Goal: Task Accomplishment & Management: Complete application form

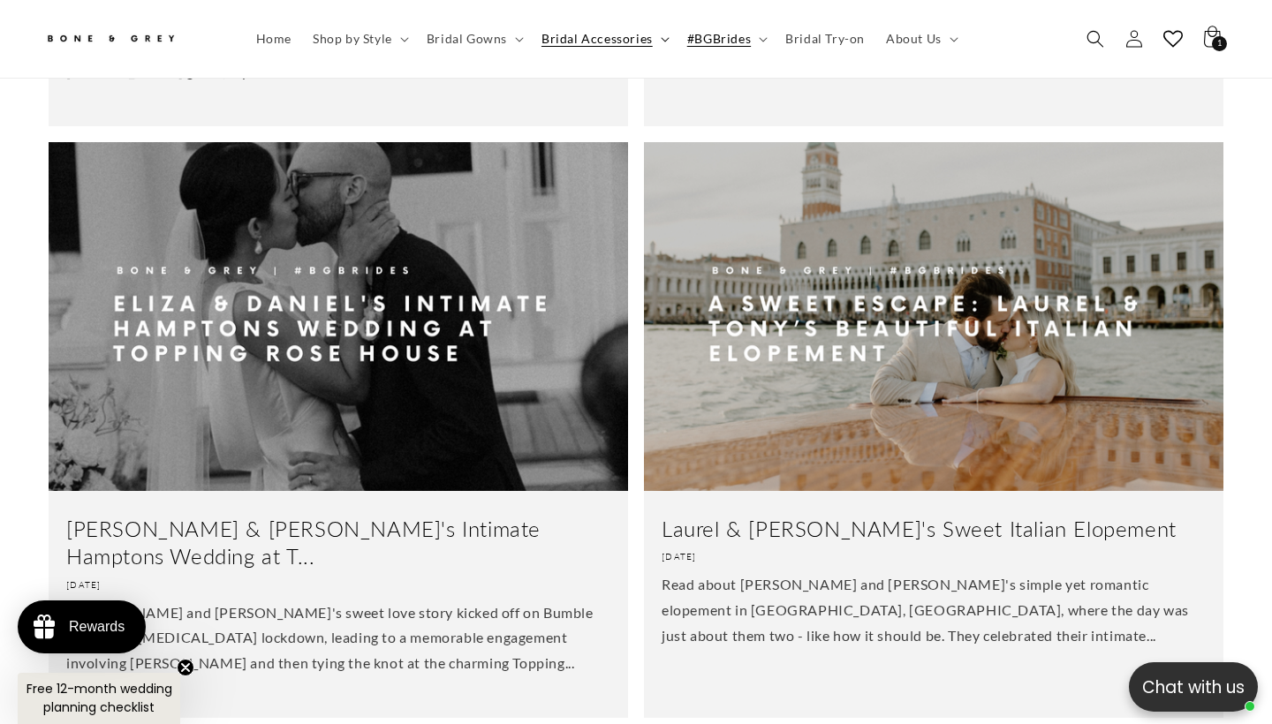
scroll to position [0, 859]
click at [275, 38] on span "Home" at bounding box center [273, 39] width 35 height 16
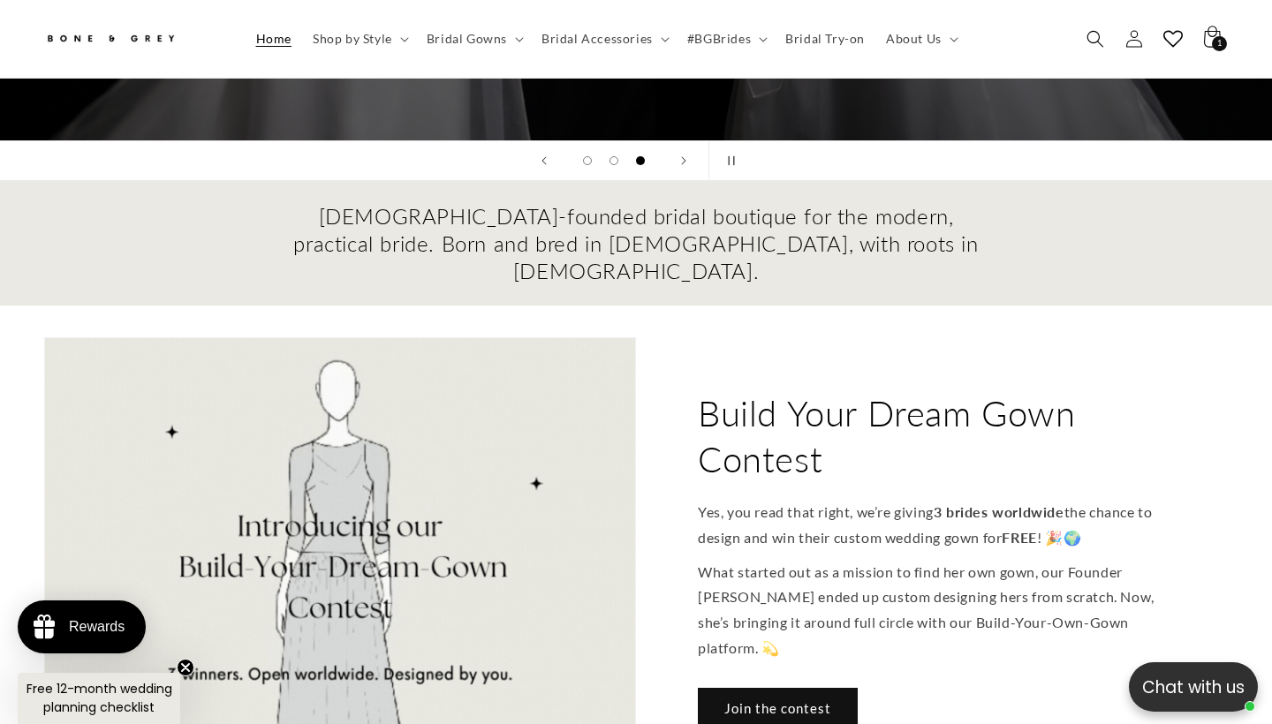
scroll to position [502, 0]
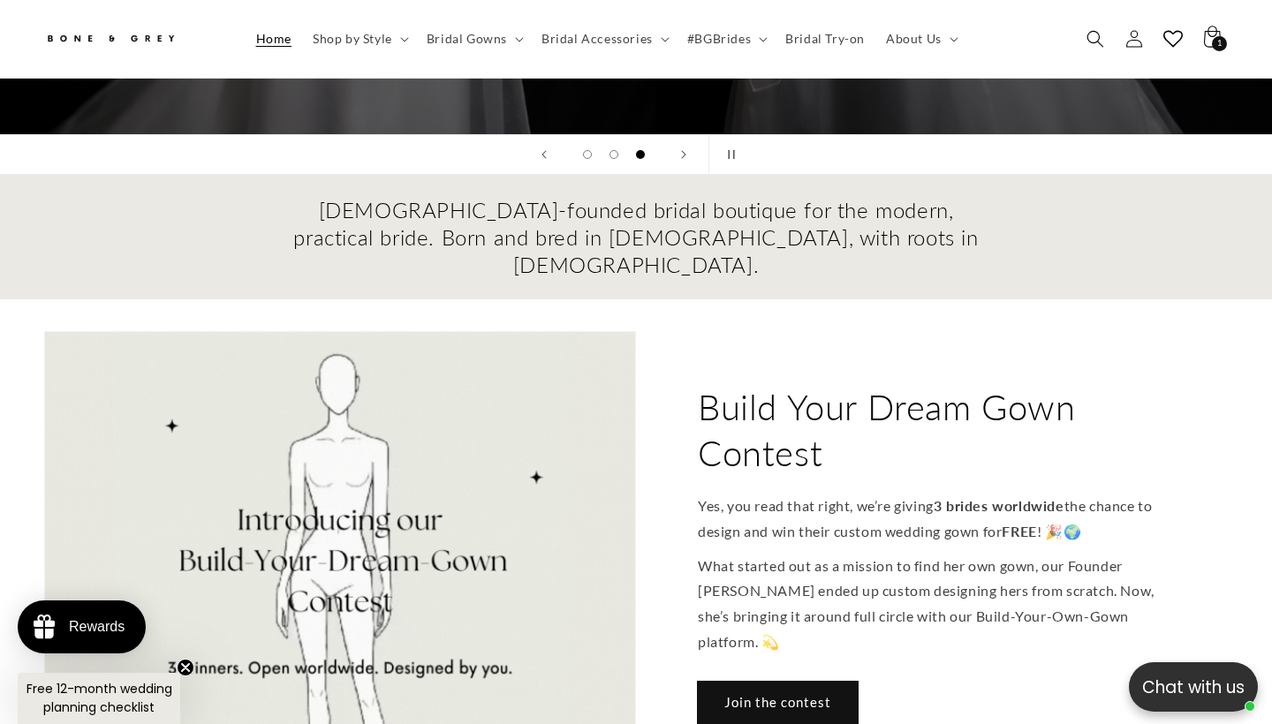
click at [749, 682] on link "Join the contest" at bounding box center [778, 703] width 160 height 42
